Goal: Find contact information: Find contact information

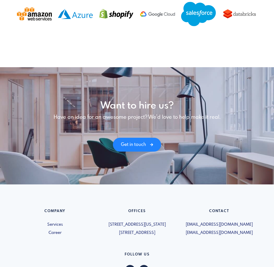
scroll to position [662, 0]
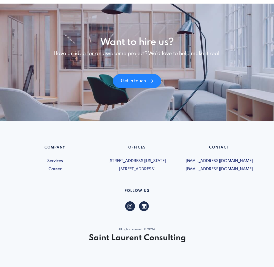
drag, startPoint x: 156, startPoint y: 156, endPoint x: 104, endPoint y: 150, distance: 52.2
click at [104, 158] on span "[STREET_ADDRESS][US_STATE]" at bounding box center [137, 161] width 76 height 6
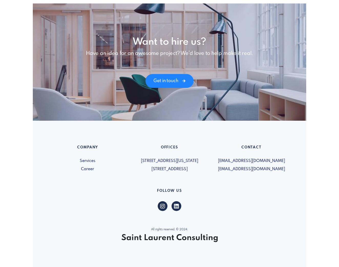
scroll to position [669, 0]
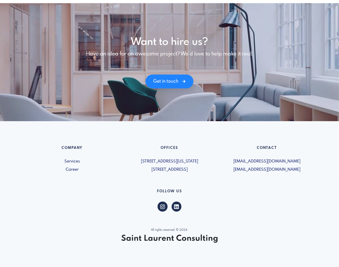
click at [258, 214] on div "Company Services Career Offices 5019-1460 Broadway New York, NY 10036, USA 600 …" at bounding box center [170, 194] width 292 height 97
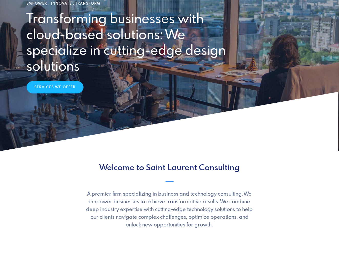
scroll to position [29, 0]
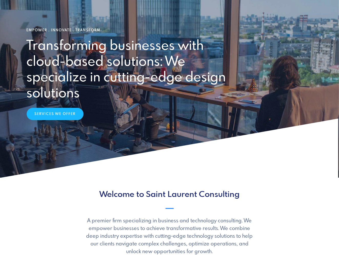
drag, startPoint x: 147, startPoint y: 194, endPoint x: 238, endPoint y: 197, distance: 91.1
click at [238, 197] on h2 "Welcome to Saint Laurent Consulting" at bounding box center [170, 195] width 286 height 10
copy h2 "Saint Laurent Consulting"
click at [145, 138] on icon at bounding box center [169, 147] width 339 height 59
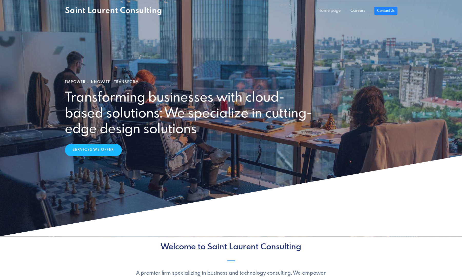
click at [330, 12] on link "Home page" at bounding box center [329, 11] width 32 height 10
click at [330, 10] on link "Home page" at bounding box center [329, 11] width 32 height 10
click at [105, 147] on link "Services We Offer" at bounding box center [93, 149] width 57 height 12
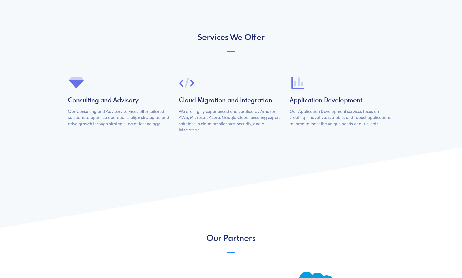
click at [313, 93] on div "Application Development Our Application Development services focus on creating …" at bounding box center [341, 106] width 111 height 63
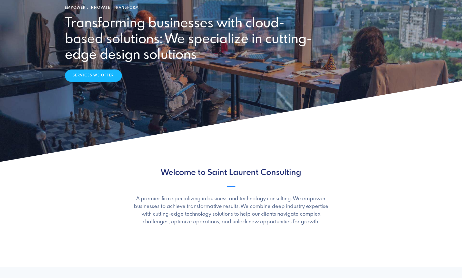
scroll to position [0, 0]
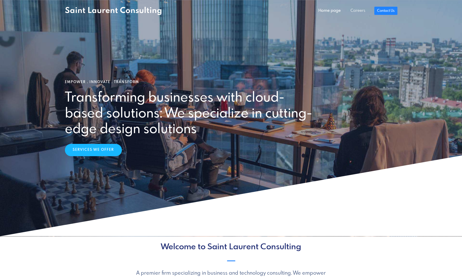
click at [359, 10] on link "Careers" at bounding box center [357, 11] width 25 height 10
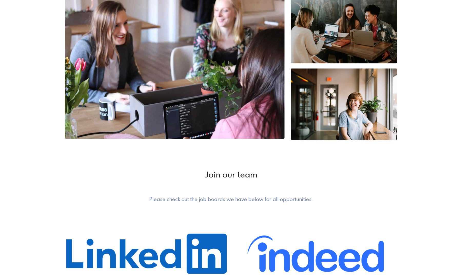
scroll to position [213, 0]
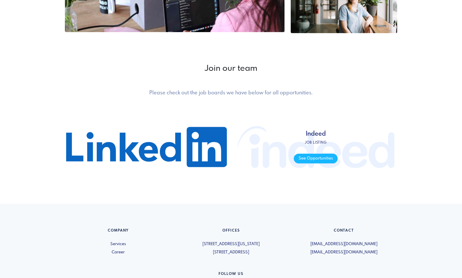
click at [303, 145] on p "Job listing" at bounding box center [316, 142] width 44 height 5
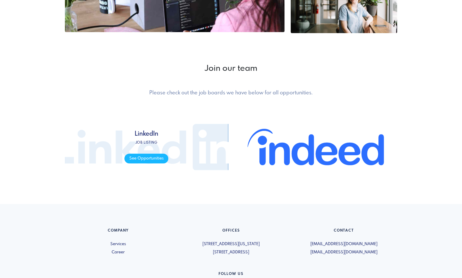
click at [193, 159] on span "LinkedIn Job listing See Opportunities" at bounding box center [146, 146] width 163 height 77
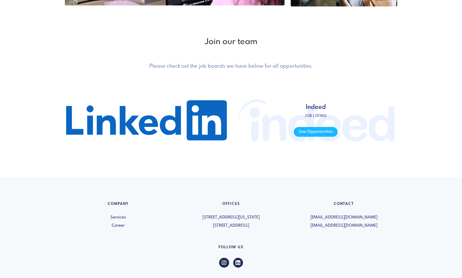
scroll to position [267, 0]
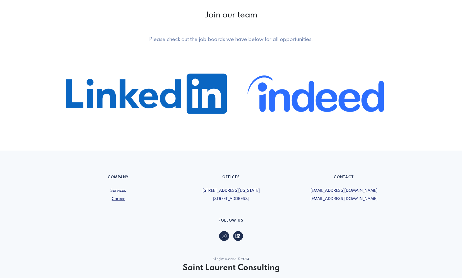
click at [123, 201] on link "Career" at bounding box center [118, 199] width 107 height 6
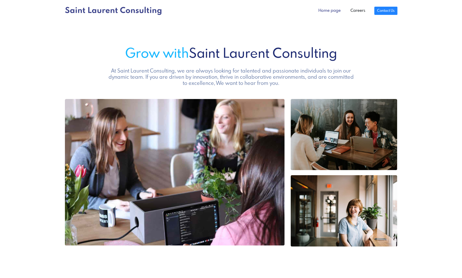
click at [327, 10] on link "Home page" at bounding box center [329, 11] width 32 height 10
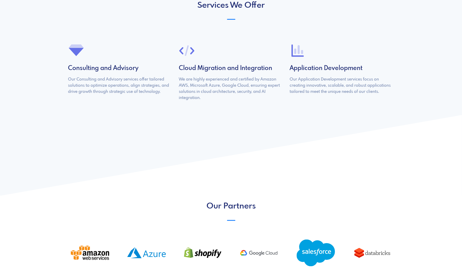
scroll to position [507, 0]
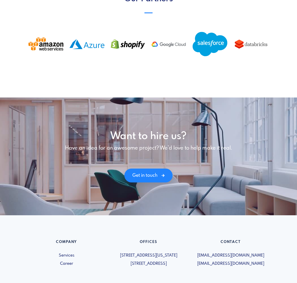
scroll to position [650, 0]
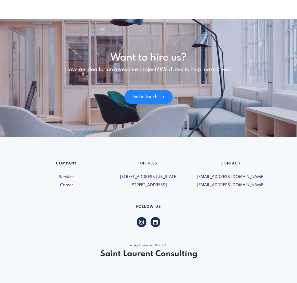
drag, startPoint x: 162, startPoint y: 170, endPoint x: 112, endPoint y: 164, distance: 50.7
click at [112, 174] on span "[STREET_ADDRESS][US_STATE]" at bounding box center [149, 177] width 76 height 6
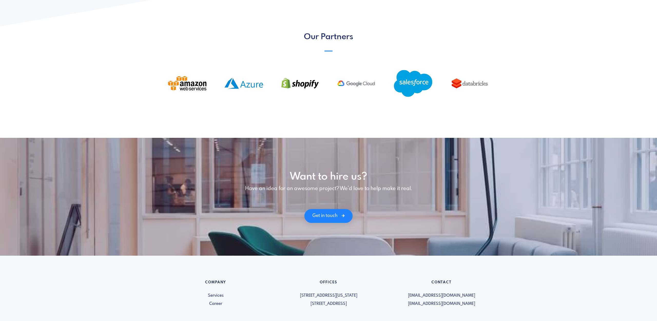
scroll to position [516, 0]
